Goal: Information Seeking & Learning: Learn about a topic

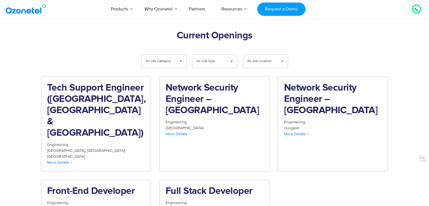
scroll to position [572, 0]
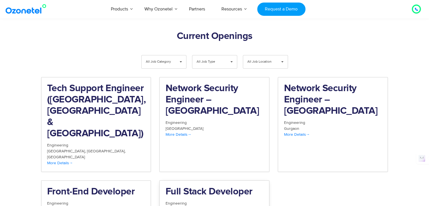
click at [205, 186] on h2 "Full Stack Developer" at bounding box center [214, 191] width 98 height 11
click at [113, 201] on div "[GEOGRAPHIC_DATA]" at bounding box center [96, 209] width 98 height 6
